Goal: Check status: Check status

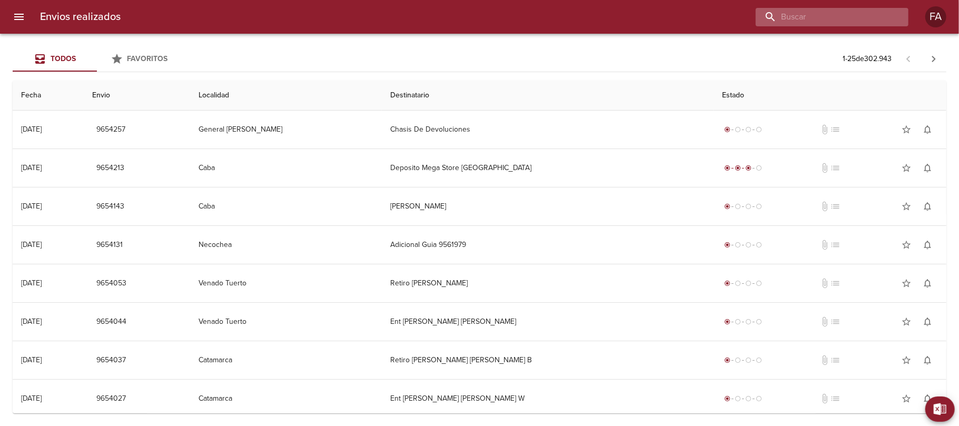
click at [854, 15] on input "buscar" at bounding box center [823, 17] width 135 height 18
paste input "OTAI TRANSPORTES S.R.L"
type input "OTAI TRANSPORTES S.R.L"
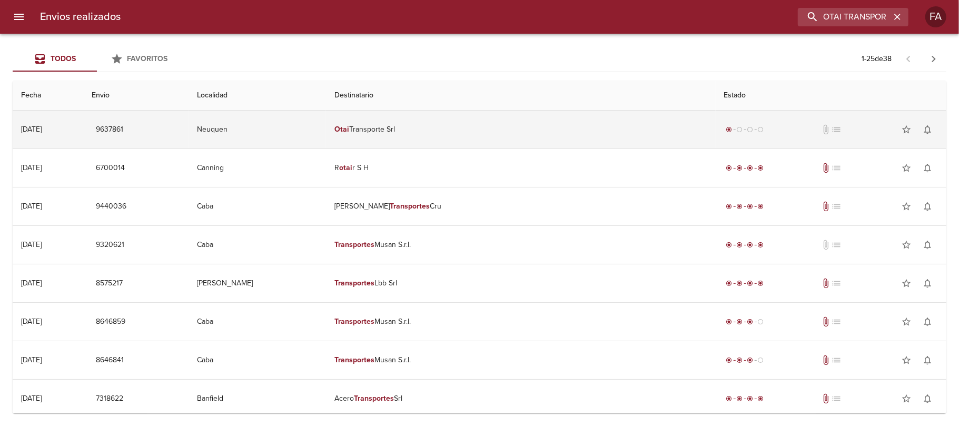
click at [451, 143] on td "Otai Transporte Srl" at bounding box center [521, 130] width 390 height 38
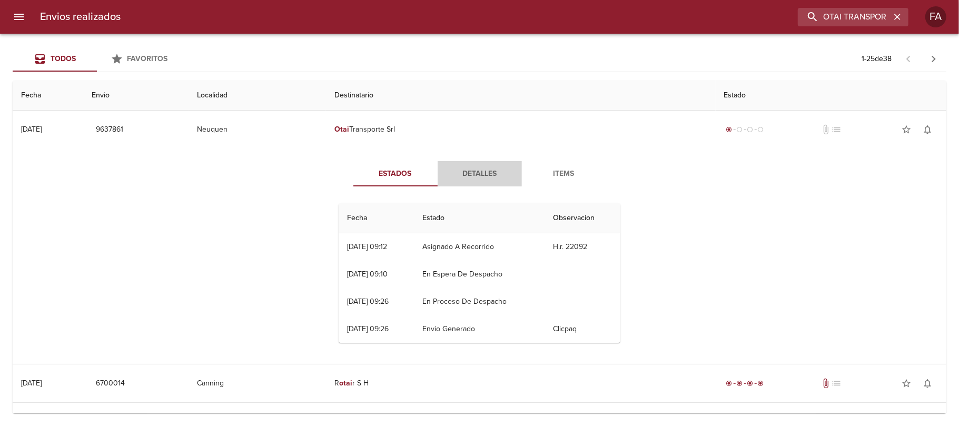
click at [479, 180] on span "Detalles" at bounding box center [480, 174] width 72 height 13
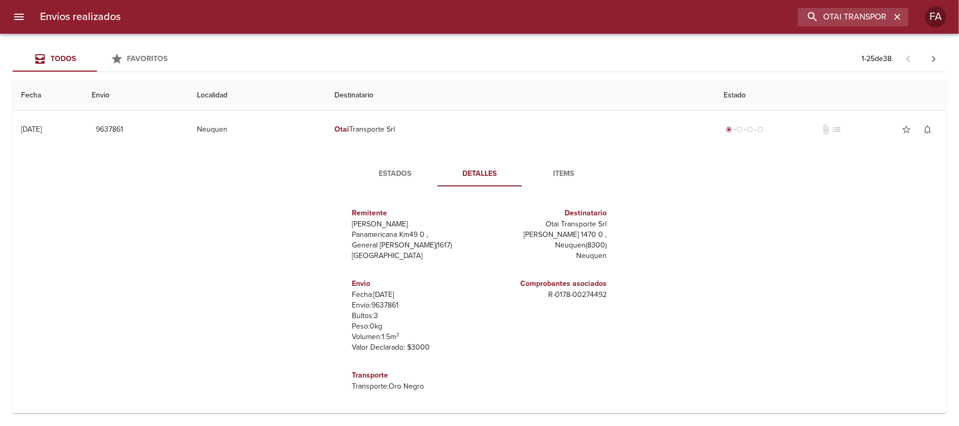
click at [382, 306] on p "Envío: 9637861" at bounding box center [413, 305] width 123 height 11
copy p "9637861"
click at [844, 14] on input "OTAI TRANSPORTES S.R.L" at bounding box center [823, 17] width 135 height 18
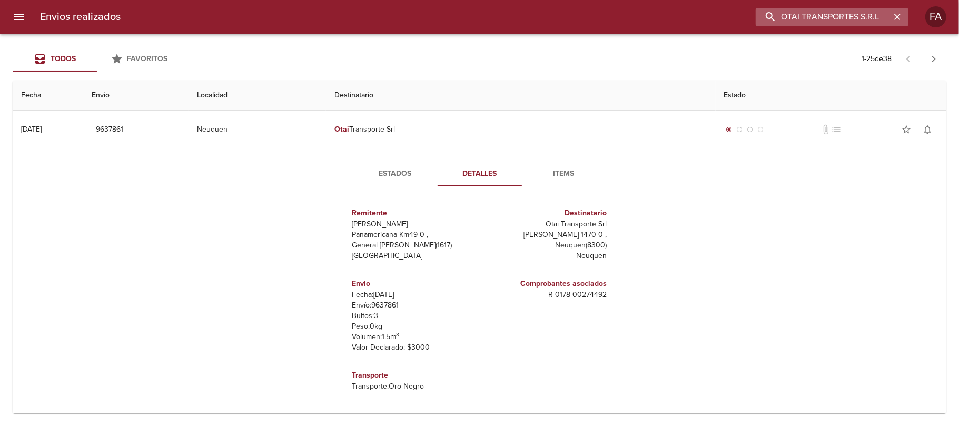
click at [844, 14] on input "OTAI TRANSPORTES S.R.L" at bounding box center [823, 17] width 135 height 18
paste input "[PERSON_NAME]"
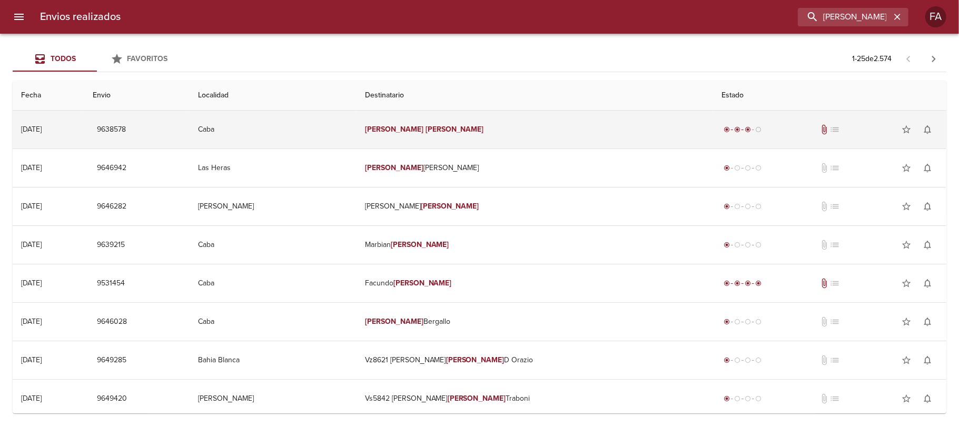
click at [542, 116] on td "[PERSON_NAME]" at bounding box center [535, 130] width 357 height 38
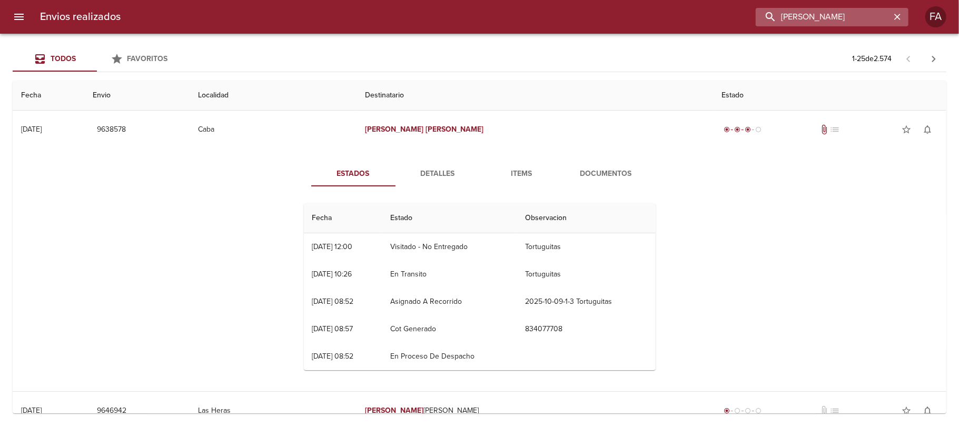
click at [877, 9] on input "[PERSON_NAME]" at bounding box center [823, 17] width 135 height 18
paste input "[PERSON_NAME]"
type input "[PERSON_NAME]"
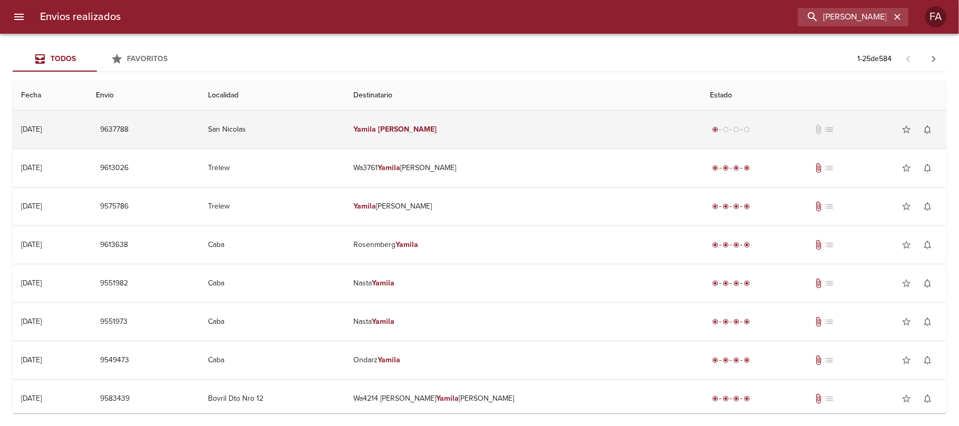
click at [585, 125] on td "[PERSON_NAME]" at bounding box center [523, 130] width 357 height 38
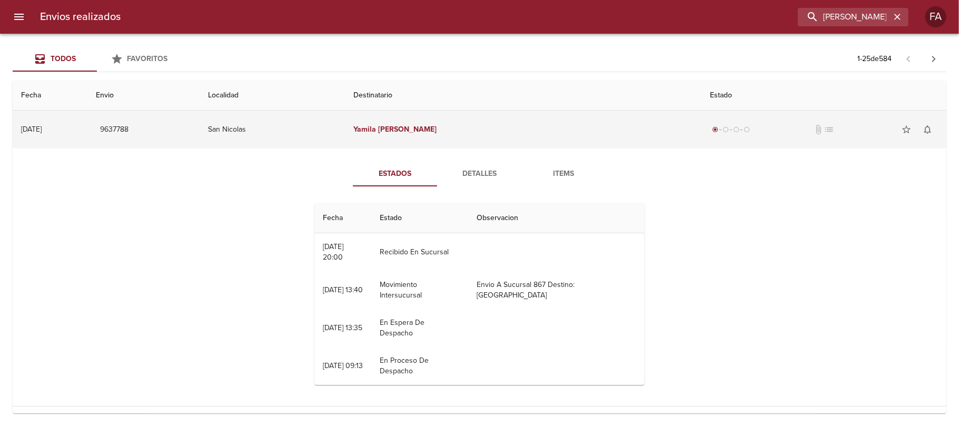
click at [494, 125] on td "[PERSON_NAME]" at bounding box center [523, 130] width 357 height 38
